Goal: Task Accomplishment & Management: Manage account settings

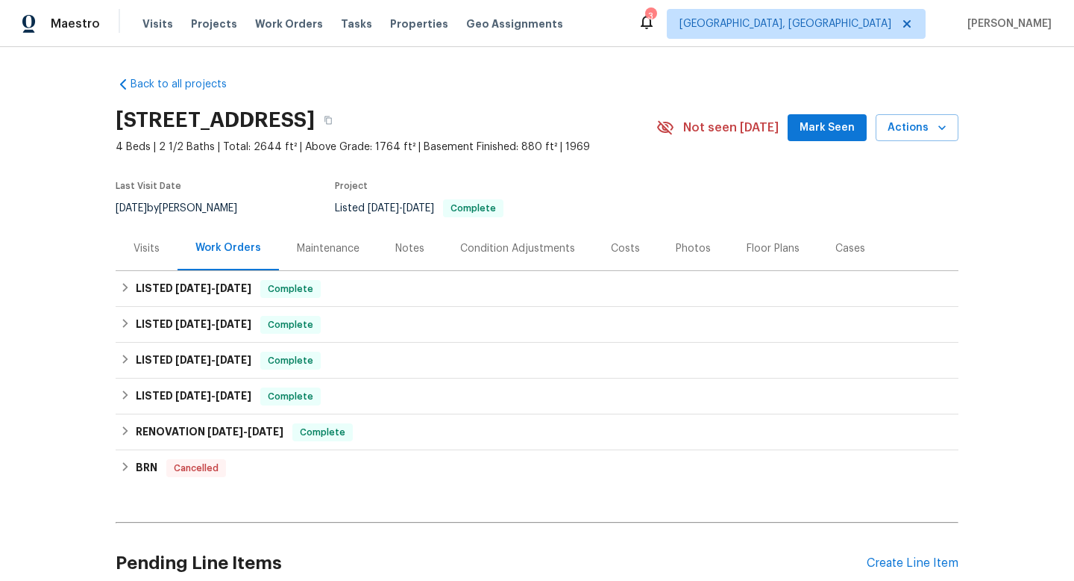
click at [143, 247] on div "Visits" at bounding box center [147, 248] width 26 height 15
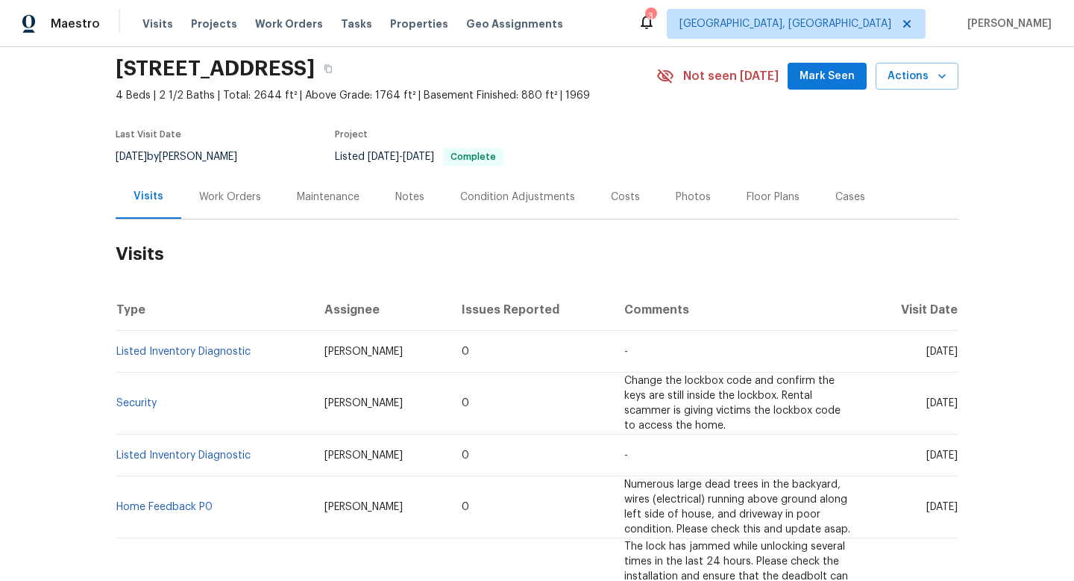
scroll to position [53, 0]
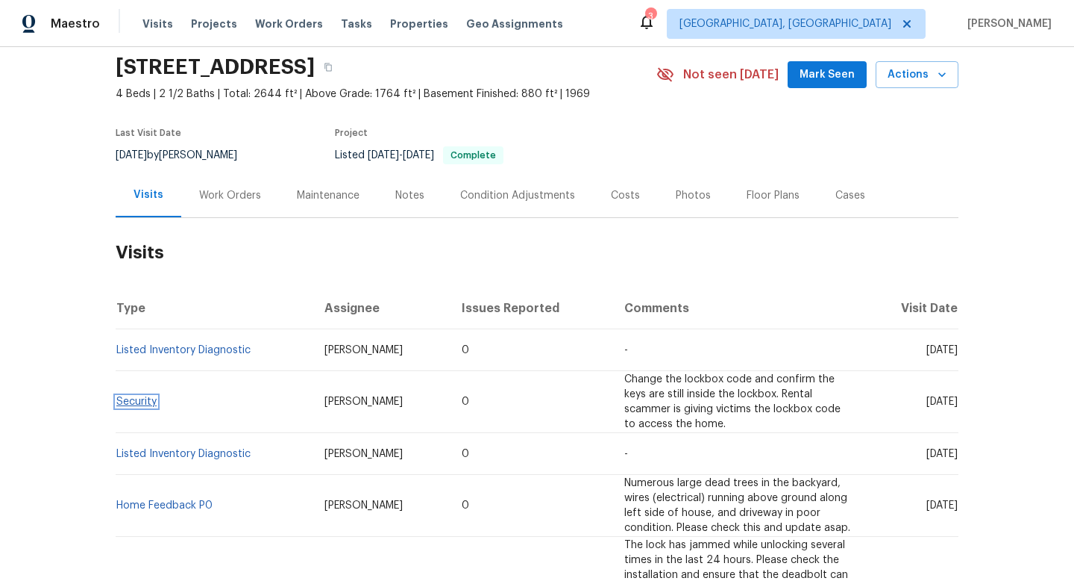
click at [137, 396] on link "Security" at bounding box center [136, 401] width 40 height 10
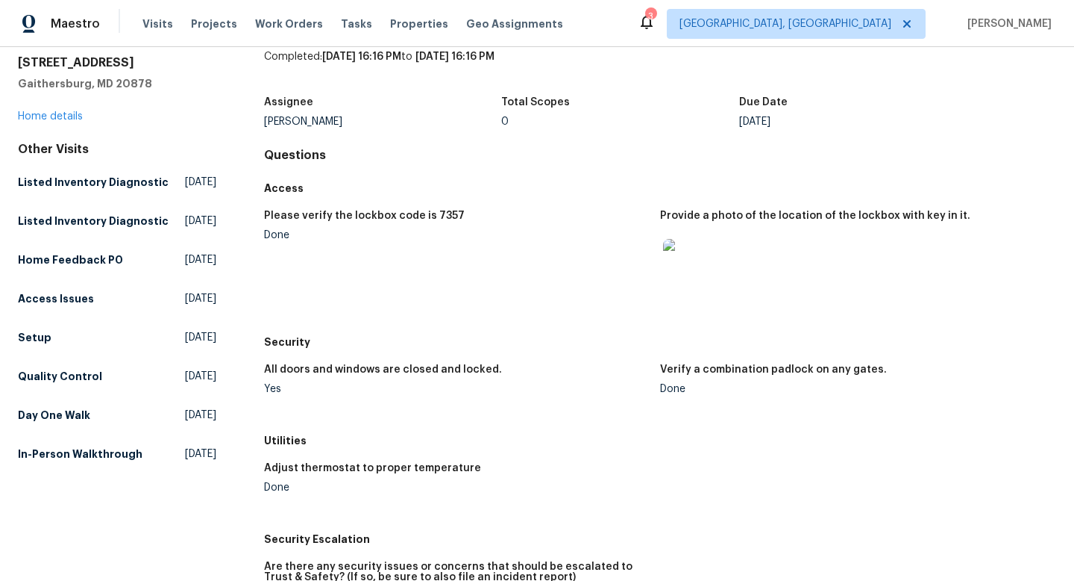
scroll to position [56, 0]
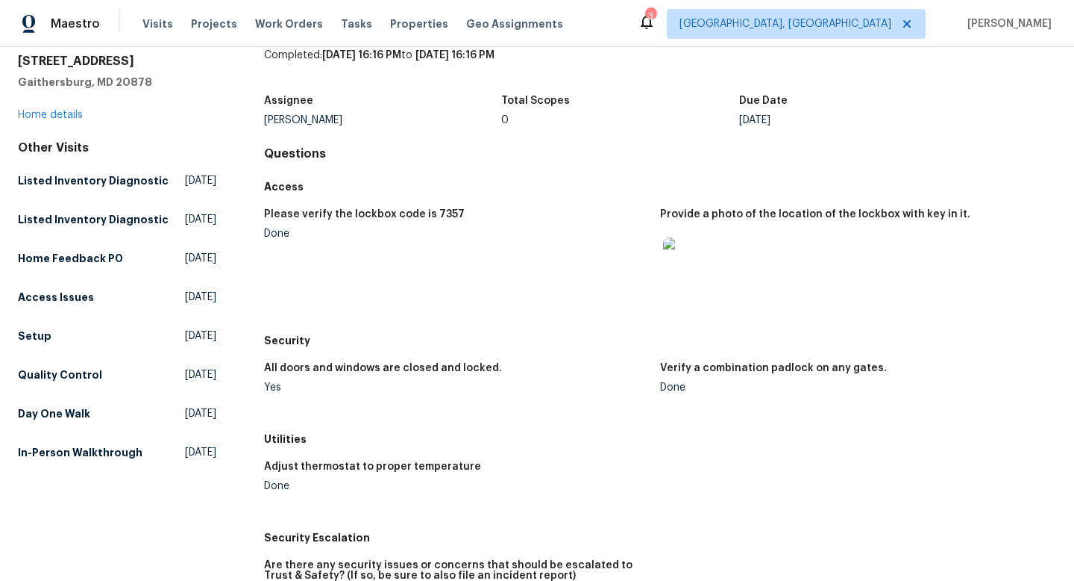
click at [677, 262] on img at bounding box center [687, 261] width 48 height 48
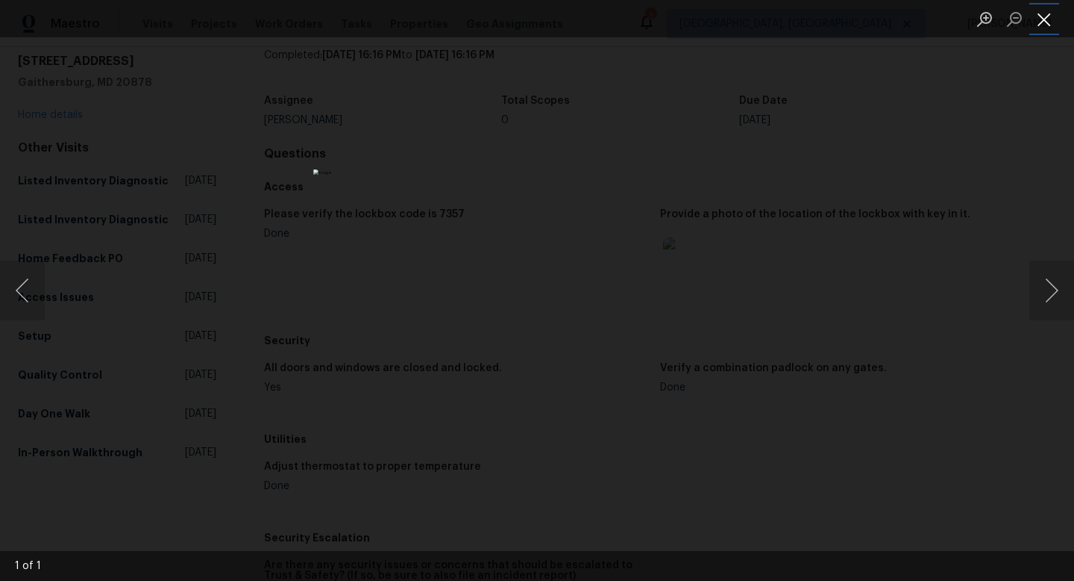
click at [1047, 15] on button "Close lightbox" at bounding box center [1045, 19] width 30 height 26
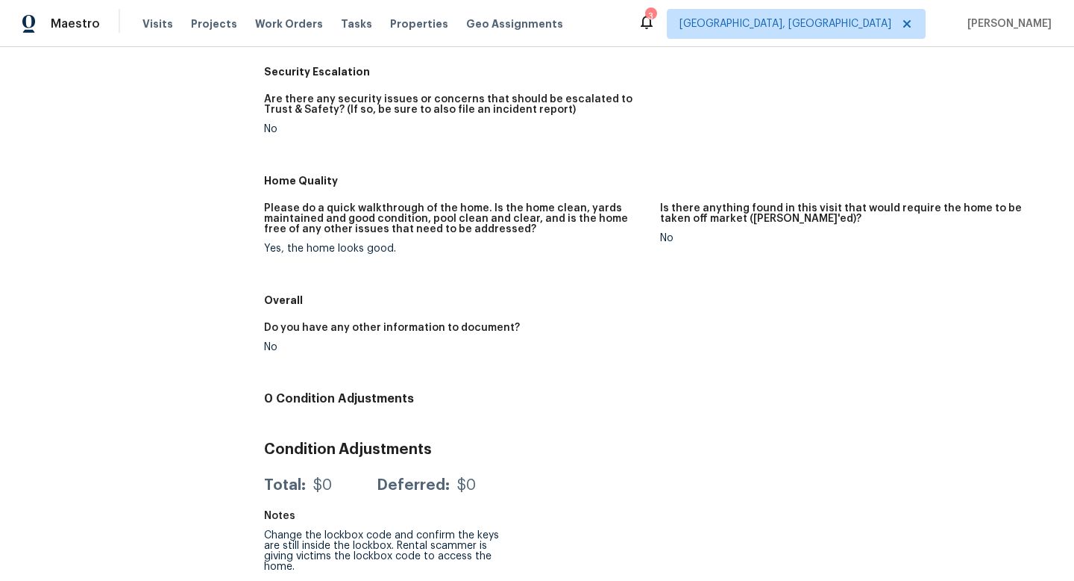
scroll to position [533, 0]
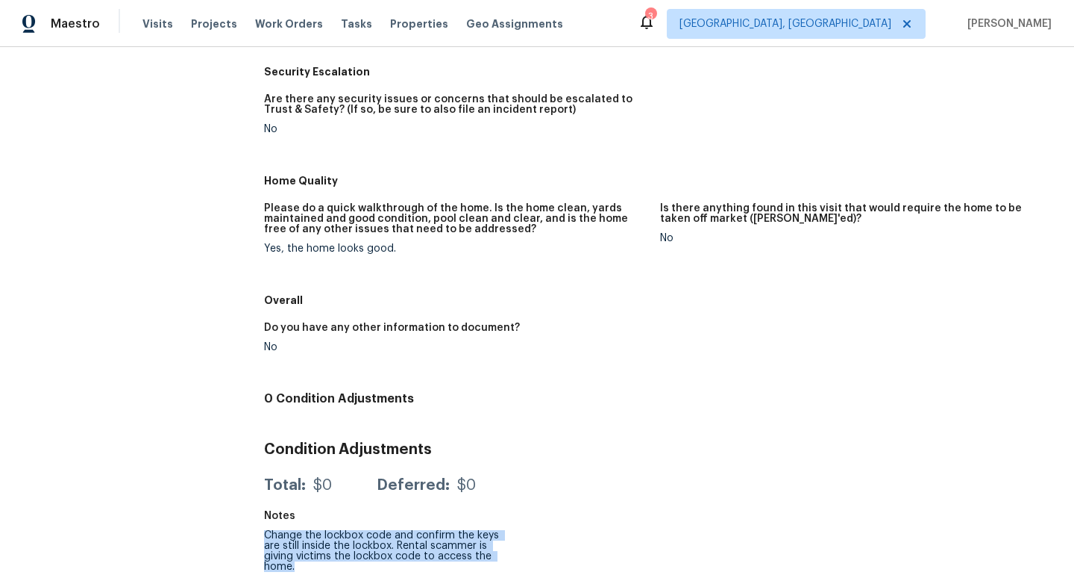
drag, startPoint x: 260, startPoint y: 522, endPoint x: 295, endPoint y: 552, distance: 46.0
click at [298, 552] on div "All visits [STREET_ADDRESS] Home details Other Visits Listed Inventory Diagnost…" at bounding box center [537, 67] width 1039 height 1025
copy div "Change the lockbox code and confirm the keys are still inside the lockbox. Rent…"
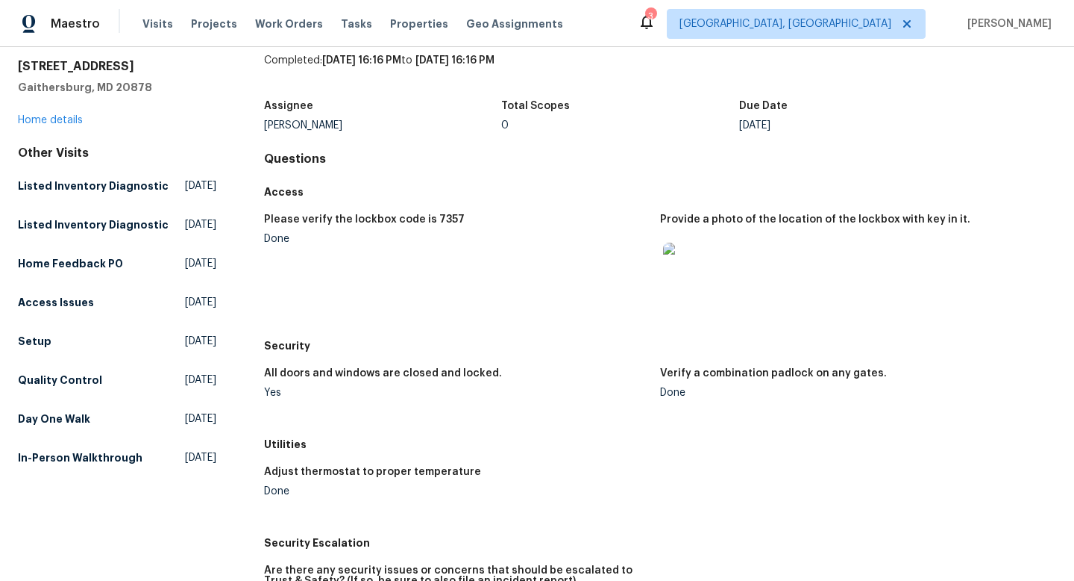
scroll to position [0, 0]
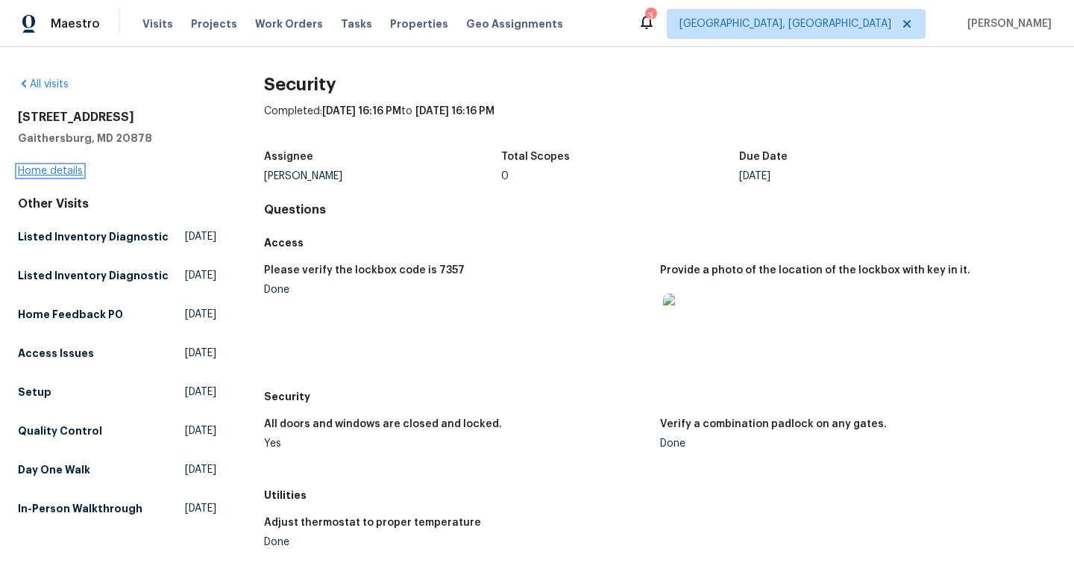
click at [40, 174] on link "Home details" at bounding box center [50, 171] width 65 height 10
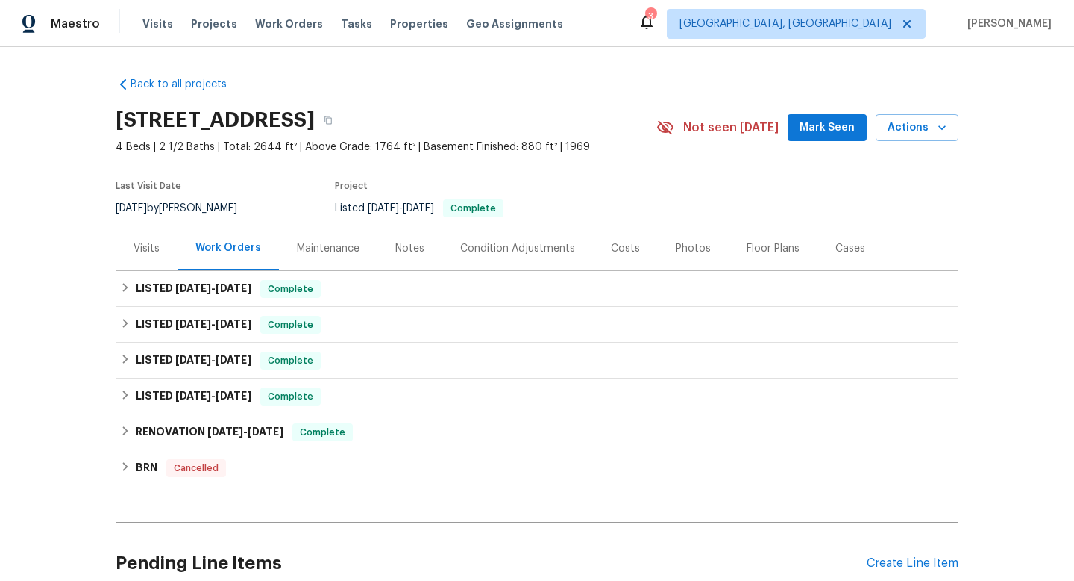
click at [141, 248] on div "Visits" at bounding box center [147, 248] width 26 height 15
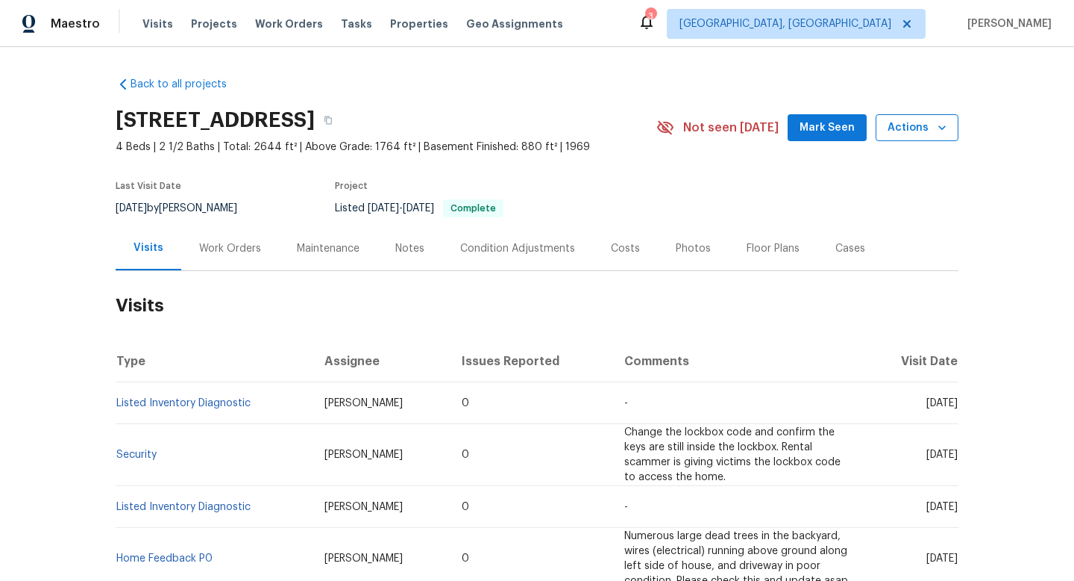
click at [921, 132] on span "Actions" at bounding box center [917, 128] width 59 height 19
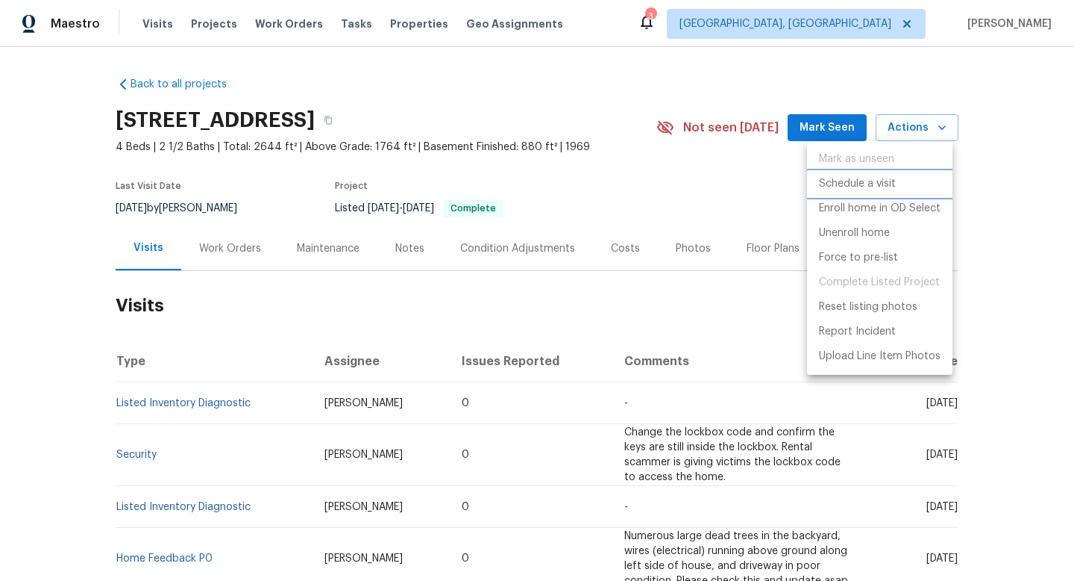
click at [874, 183] on p "Schedule a visit" at bounding box center [857, 184] width 77 height 16
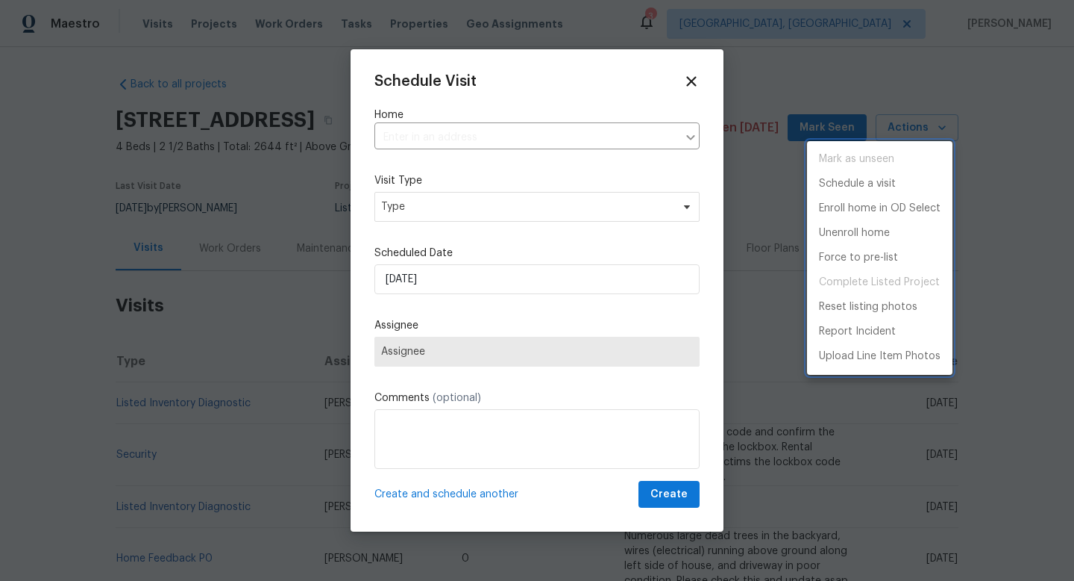
type input "[STREET_ADDRESS]"
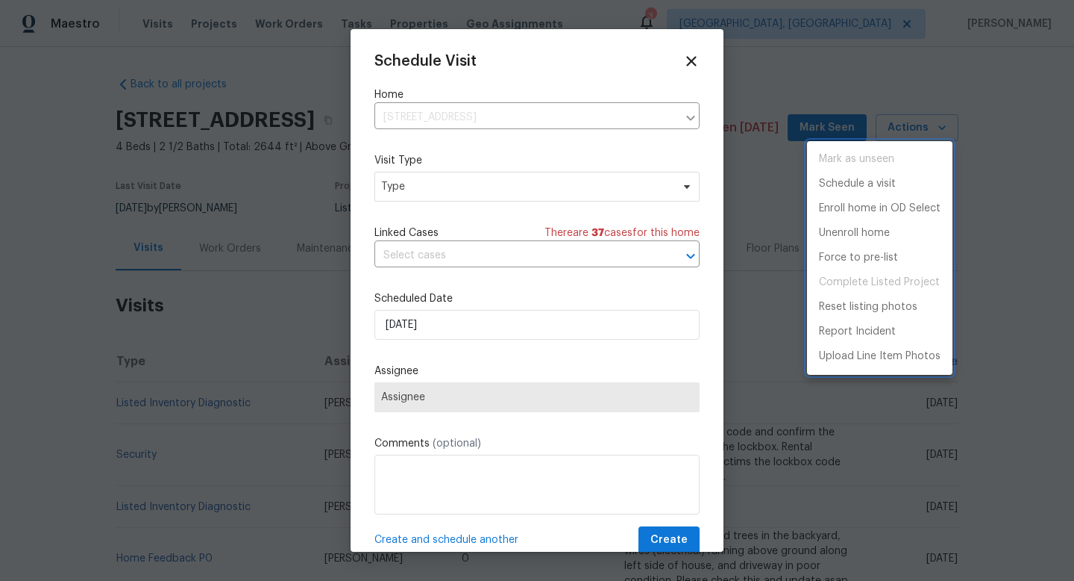
click at [527, 194] on div at bounding box center [537, 290] width 1074 height 581
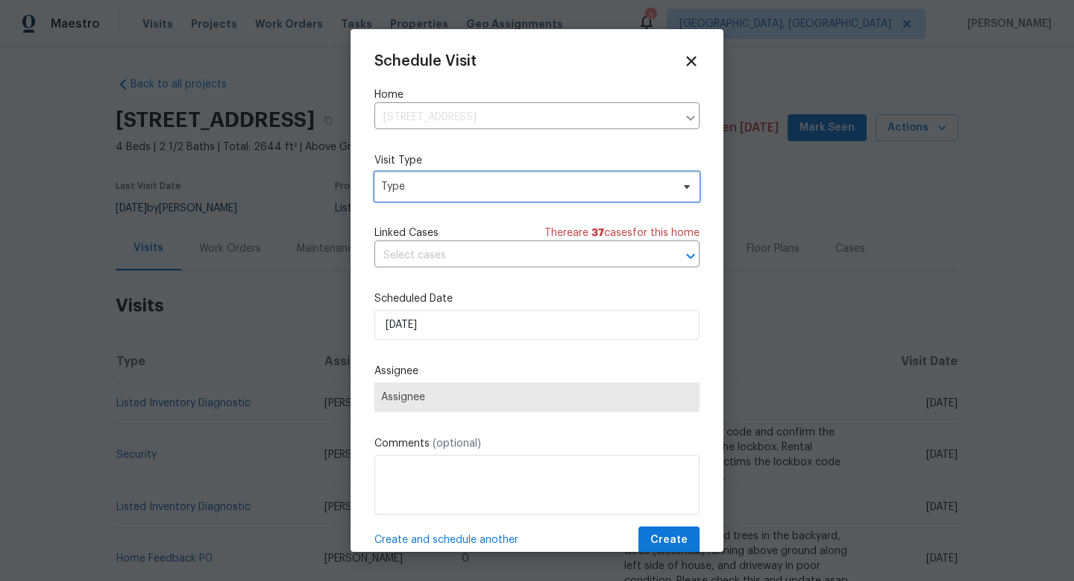
click at [510, 181] on span "Type" at bounding box center [526, 186] width 290 height 15
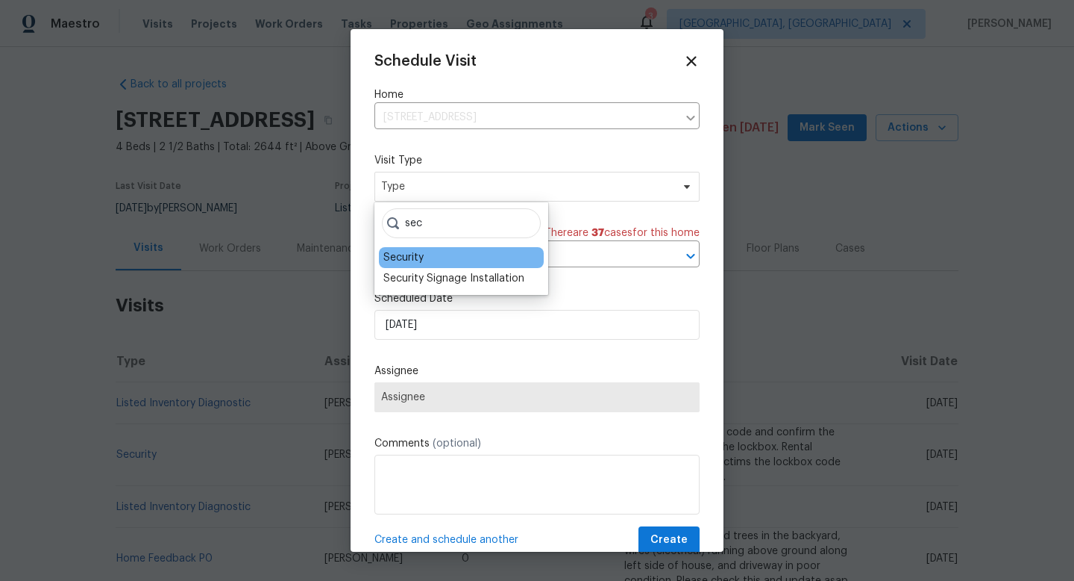
type input "sec"
click at [420, 260] on div "Security" at bounding box center [404, 257] width 40 height 15
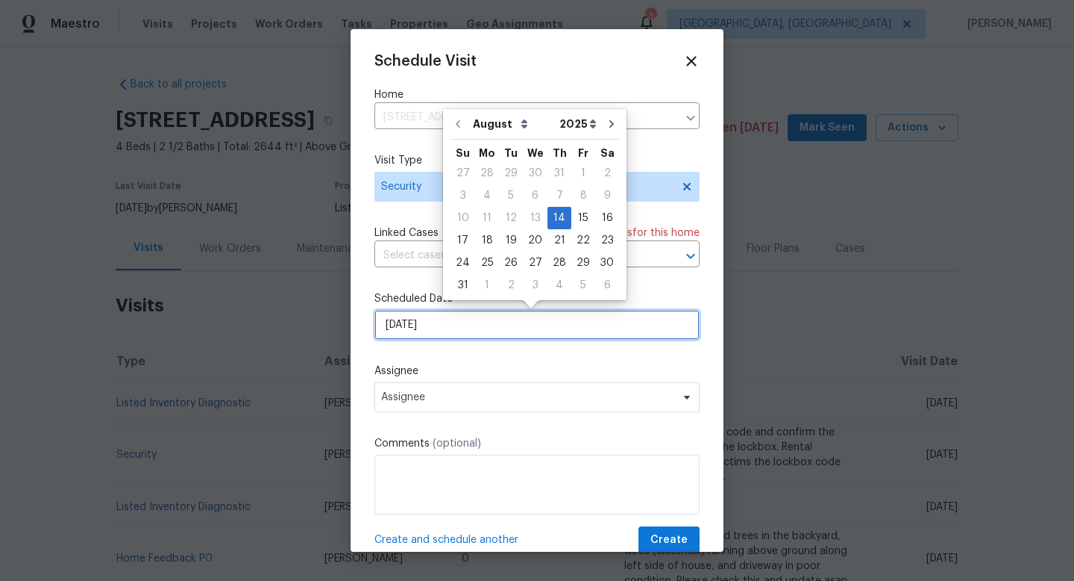
click at [480, 334] on input "[DATE]" at bounding box center [537, 325] width 325 height 30
click at [578, 222] on div "15" at bounding box center [584, 217] width 24 height 21
type input "[DATE]"
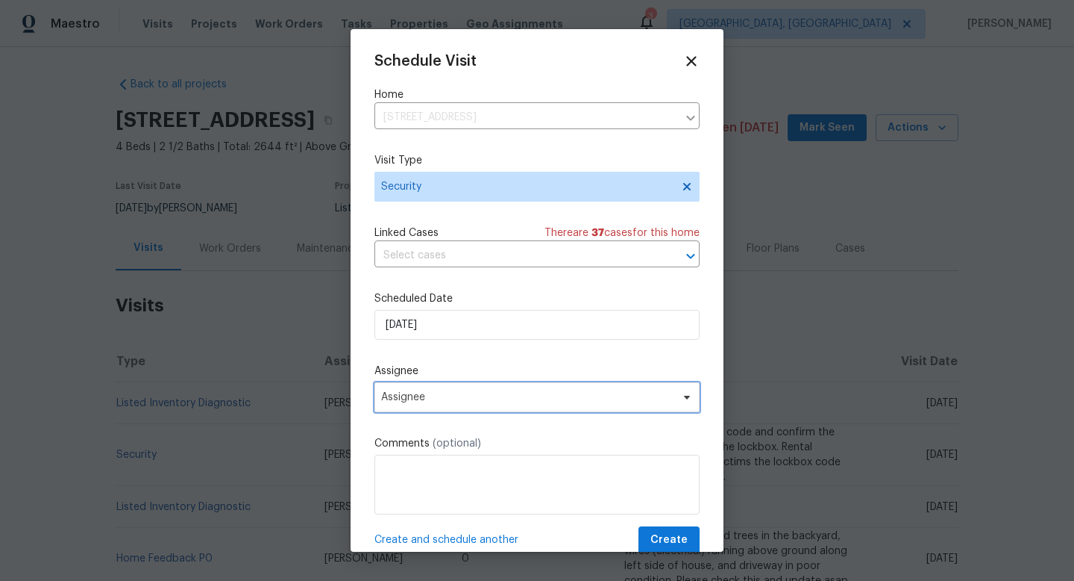
click at [466, 409] on span "Assignee" at bounding box center [537, 397] width 325 height 30
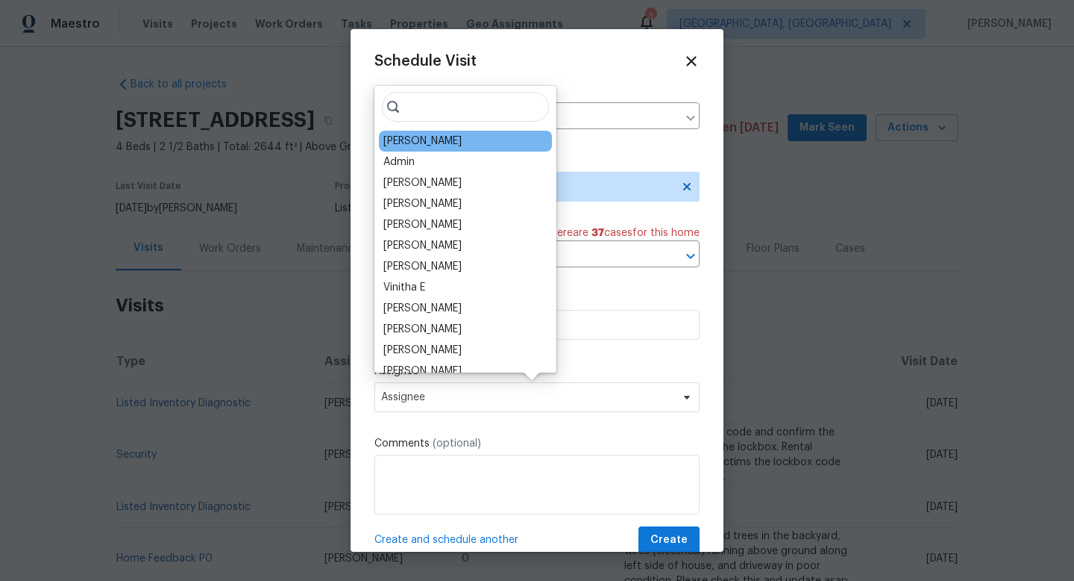
click at [488, 137] on div "[PERSON_NAME]" at bounding box center [465, 141] width 173 height 21
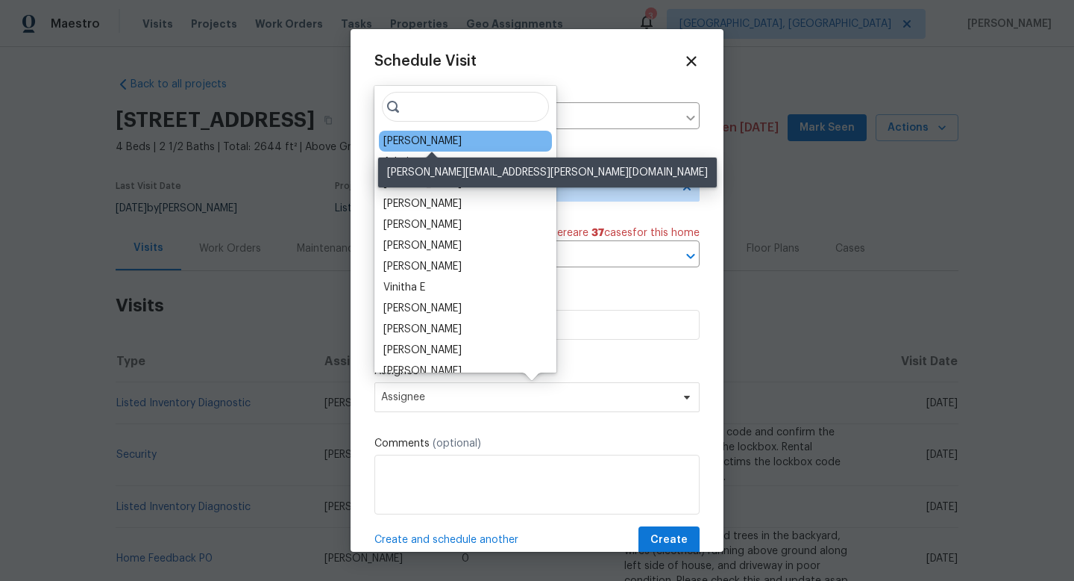
click at [462, 143] on div "[PERSON_NAME]" at bounding box center [423, 141] width 78 height 15
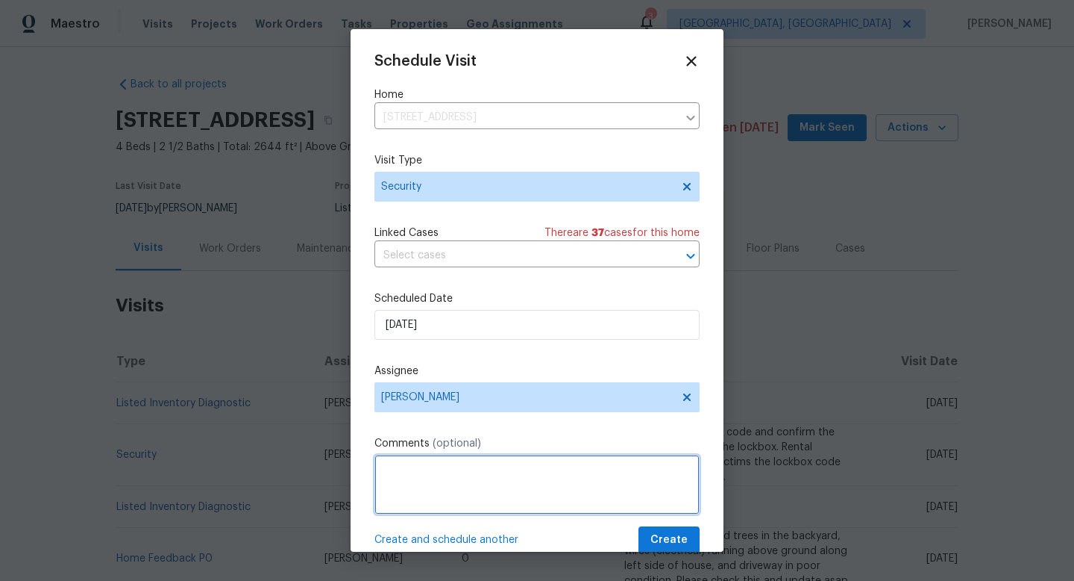
click at [429, 463] on textarea at bounding box center [537, 484] width 325 height 60
paste textarea "Change the lockbox code and confirm the keys are still inside the lockbox. Rent…"
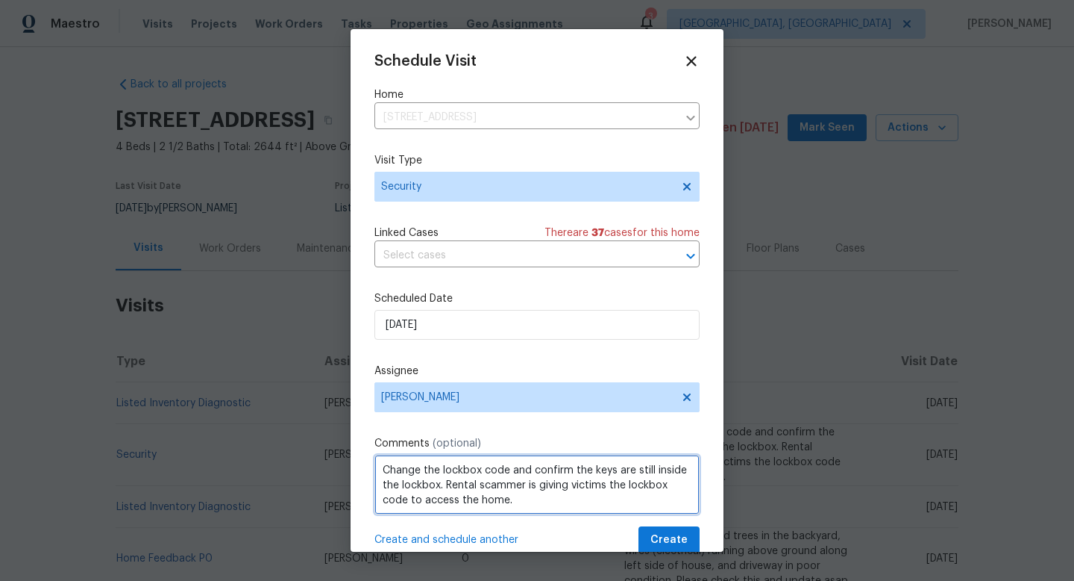
click at [484, 485] on textarea "Change the lockbox code and confirm the keys are still inside the lockbox. Rent…" at bounding box center [537, 484] width 325 height 60
type textarea "Change the lockbox code and confirm the keys are still inside the lockbox. Anot…"
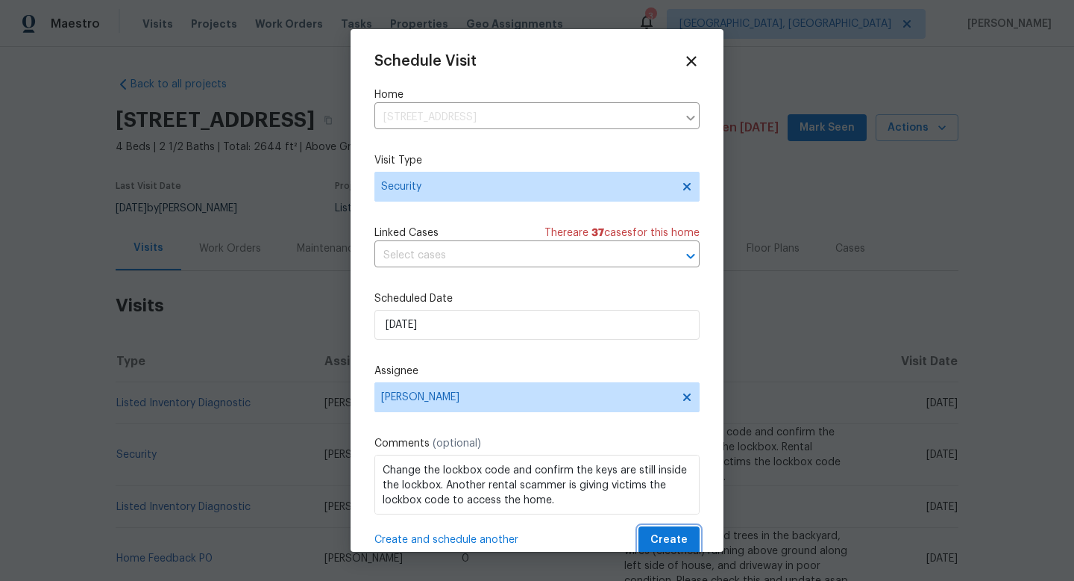
click at [665, 533] on span "Create" at bounding box center [669, 540] width 37 height 19
